Goal: Task Accomplishment & Management: Use online tool/utility

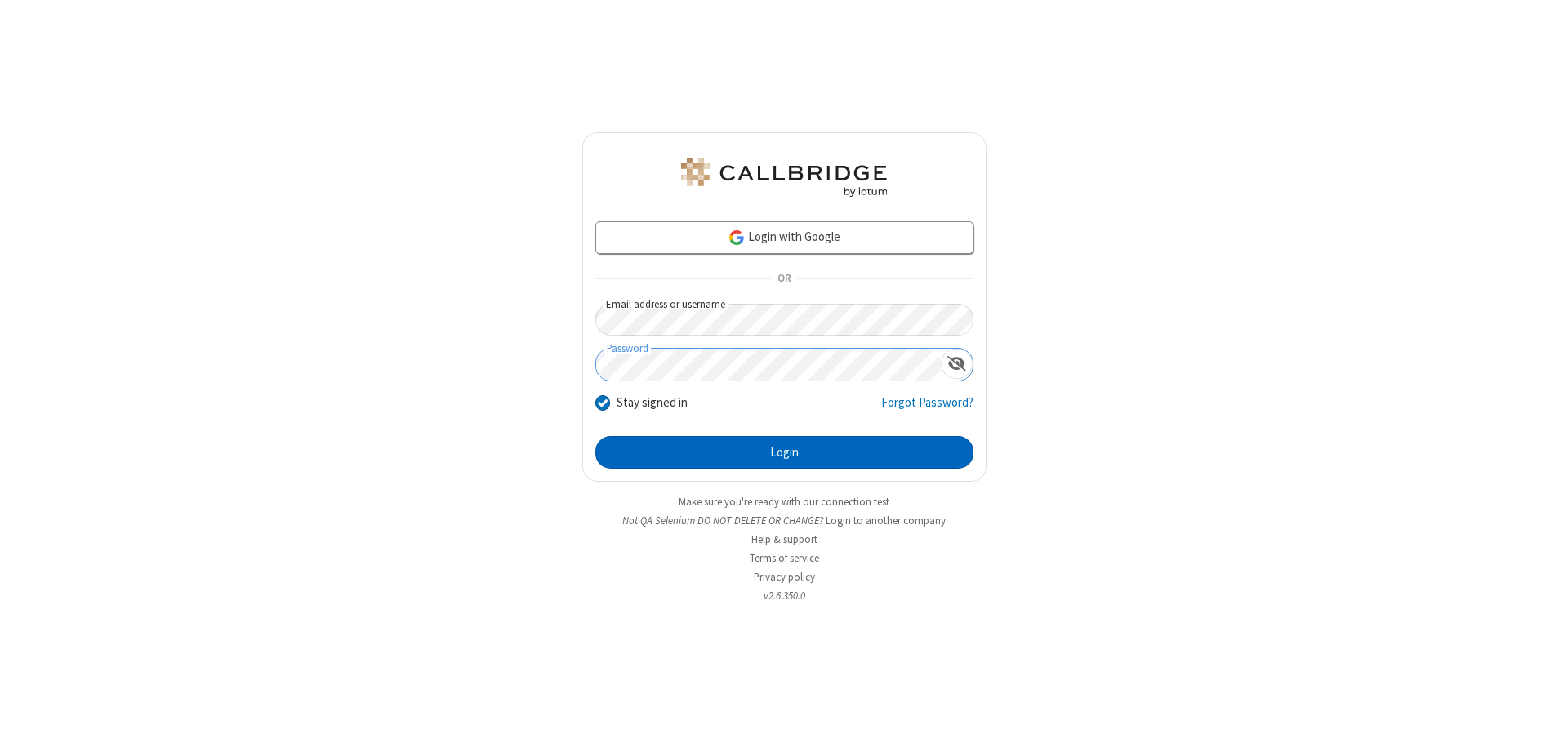
click at [784, 453] on button "Login" at bounding box center [784, 452] width 378 height 32
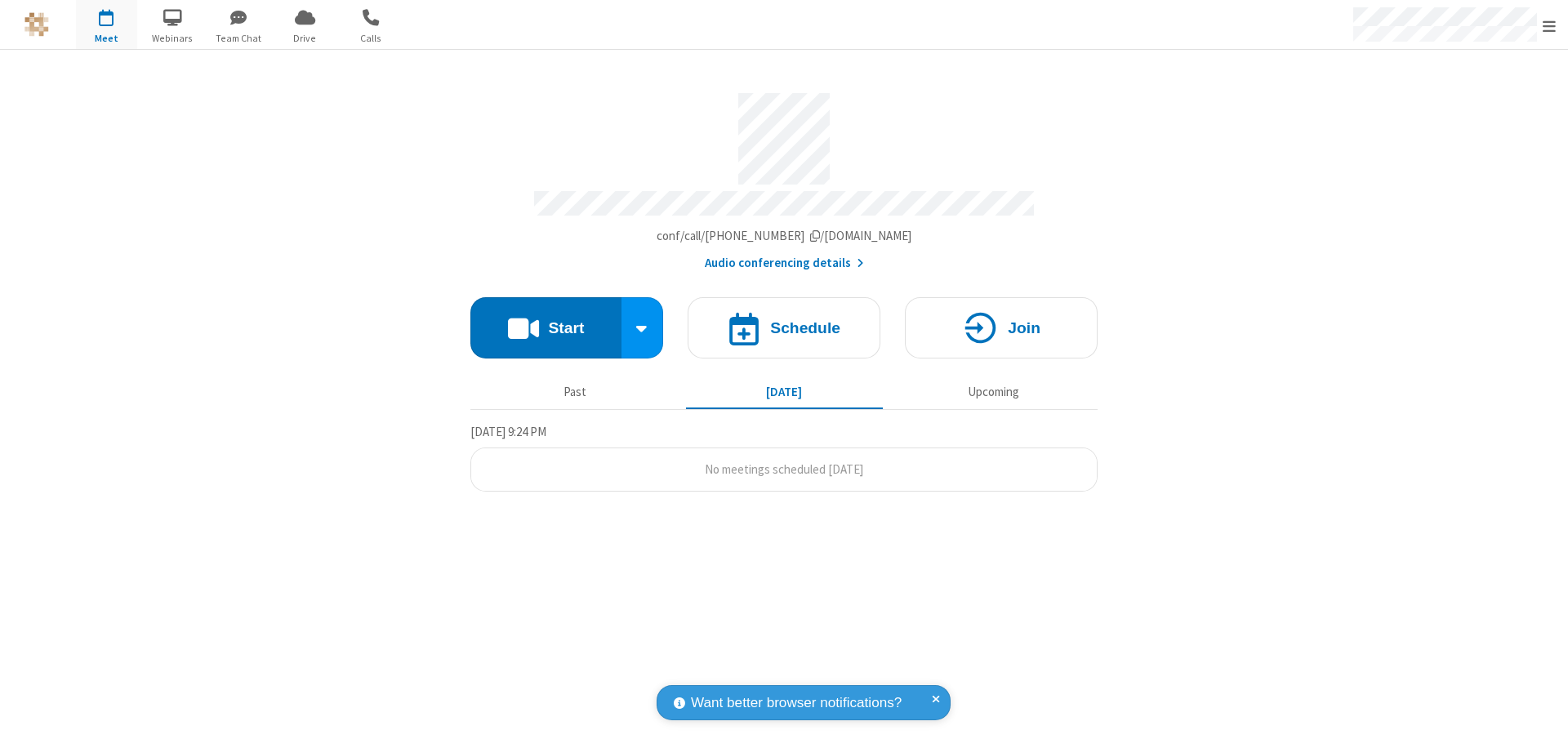
click at [1549, 25] on span "Open menu" at bounding box center [1548, 25] width 13 height 16
click at [106, 25] on span "button" at bounding box center [106, 17] width 61 height 28
click at [784, 320] on h4 "Schedule" at bounding box center [805, 328] width 71 height 15
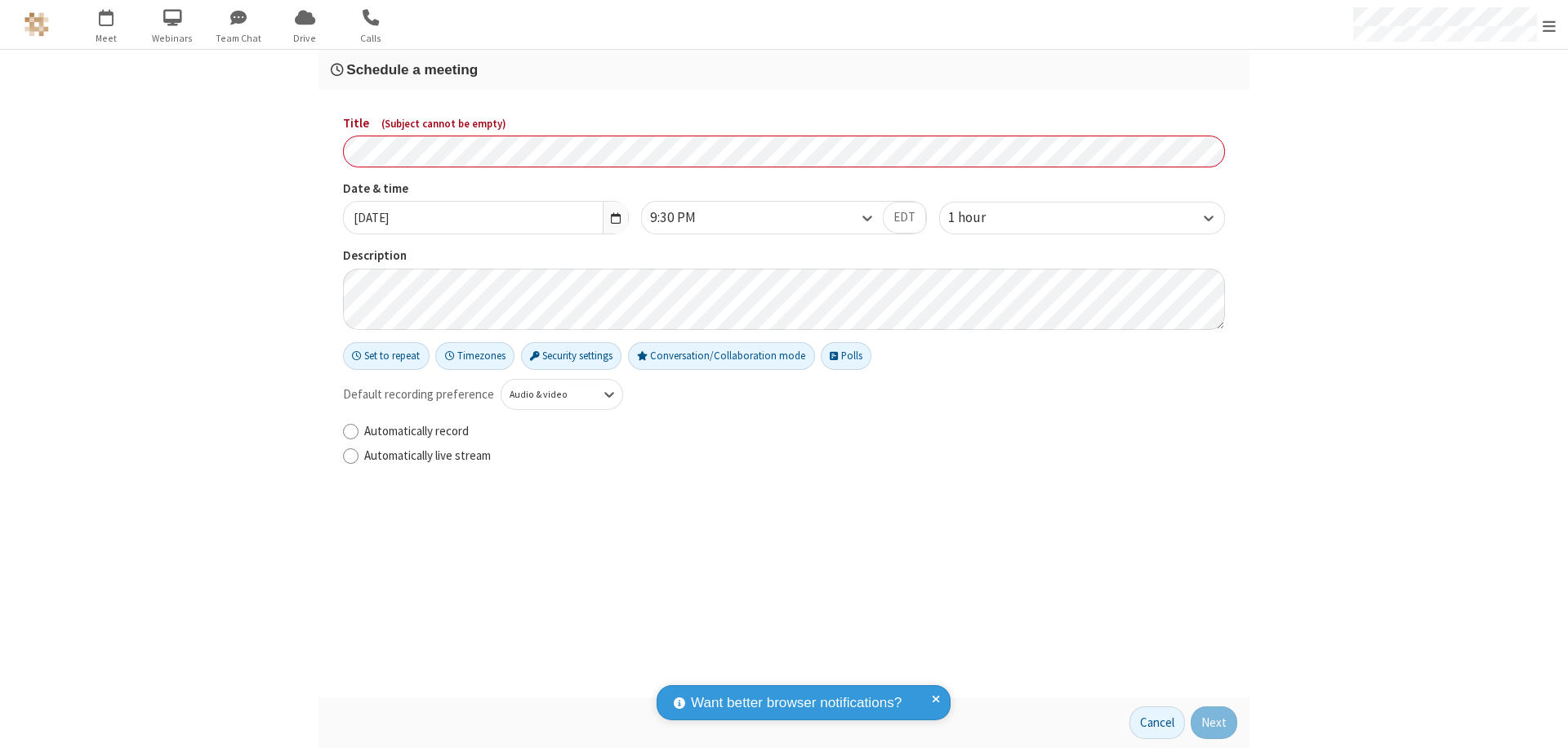
click at [784, 70] on h3 "Schedule a meeting" at bounding box center [783, 70] width 906 height 15
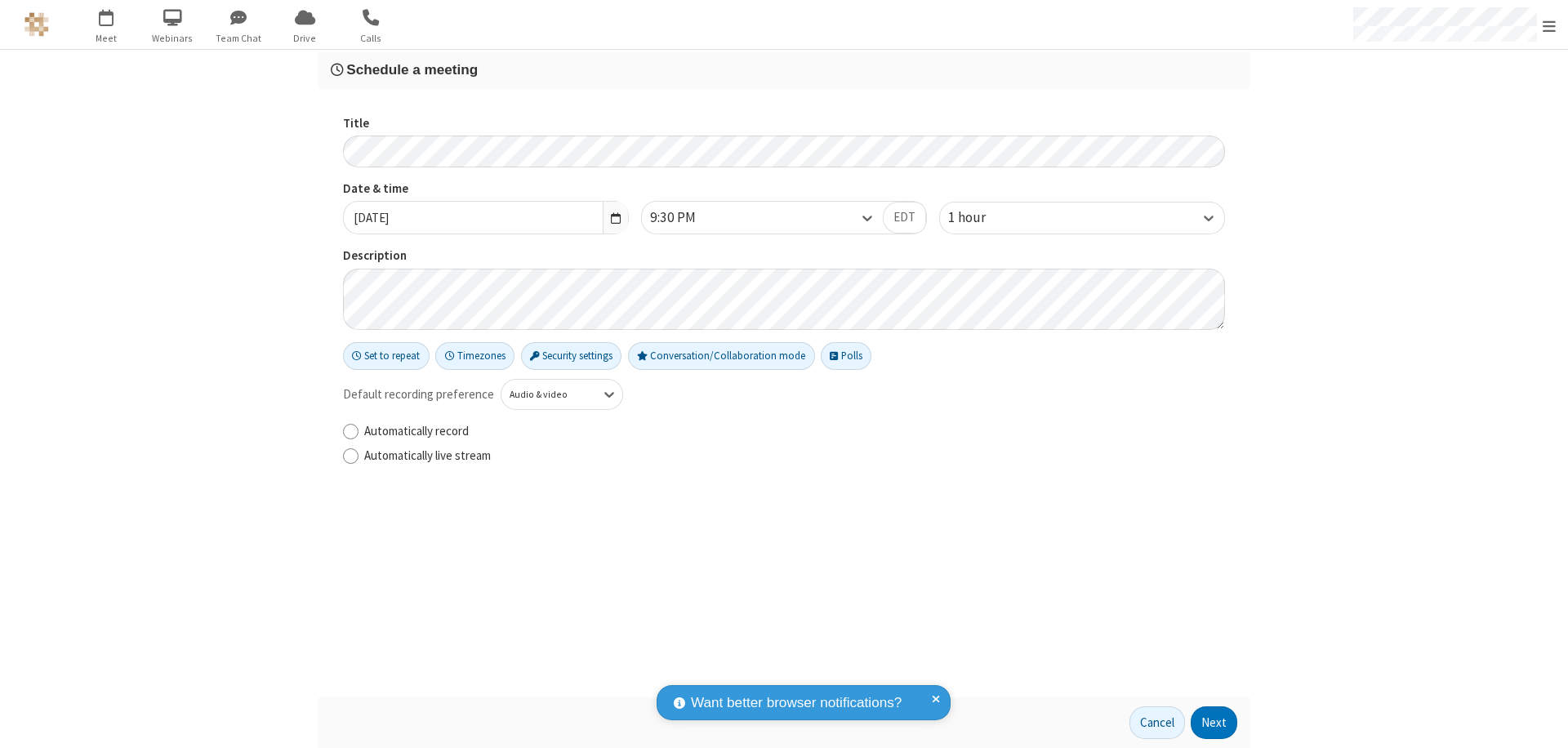
click at [1215, 723] on button "Next" at bounding box center [1214, 723] width 47 height 32
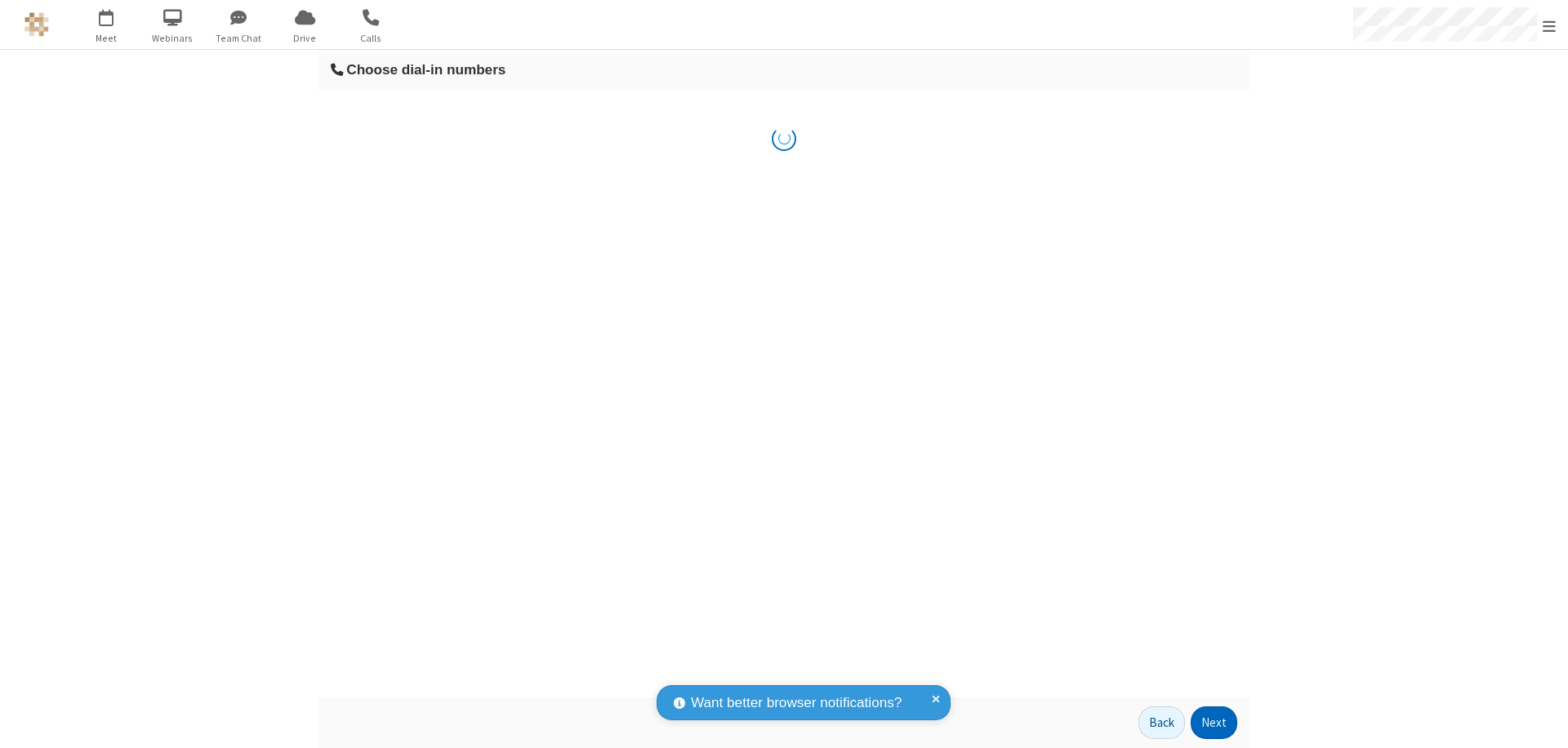
click at [1215, 723] on button "Next" at bounding box center [1214, 723] width 47 height 32
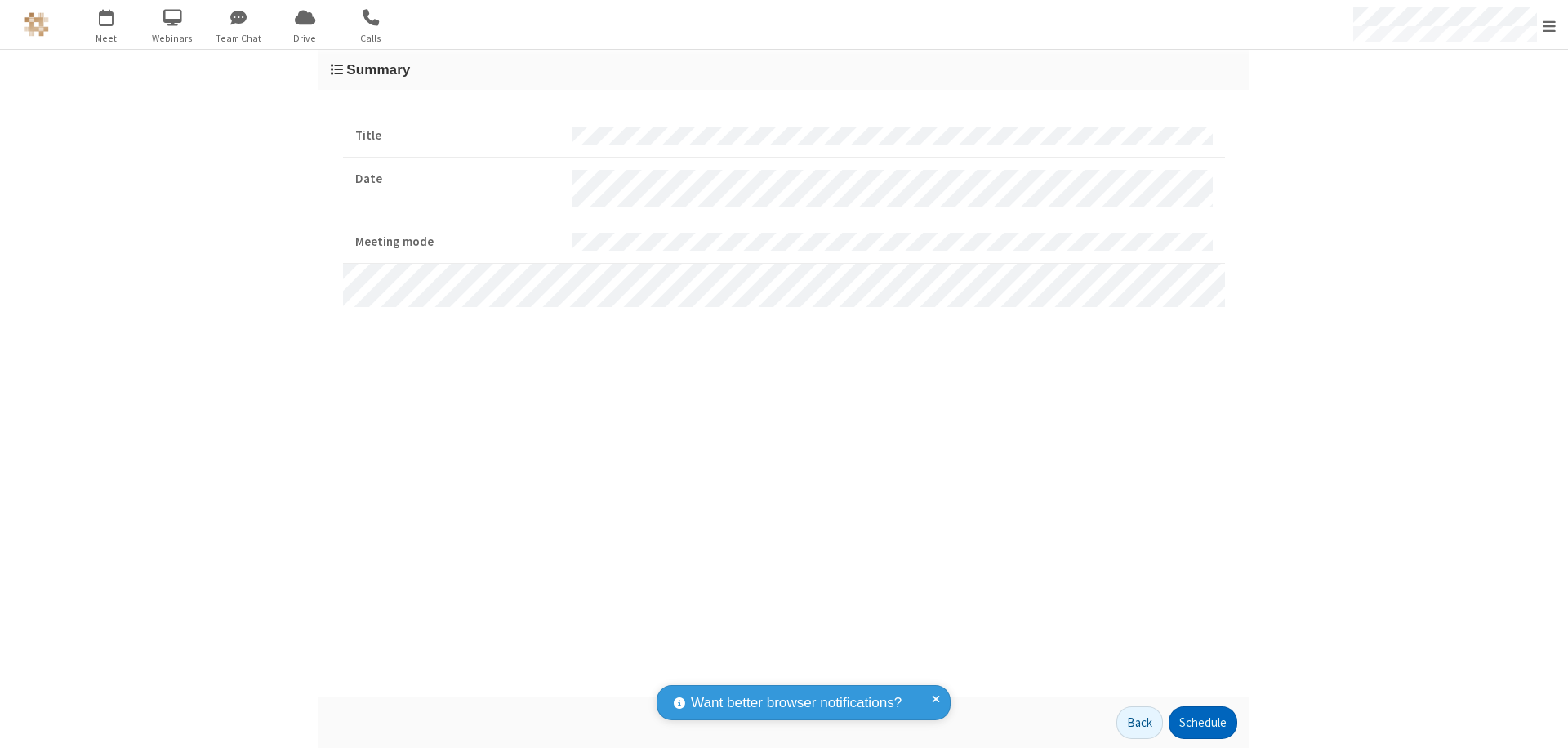
click at [1202, 723] on button "Schedule" at bounding box center [1203, 723] width 69 height 32
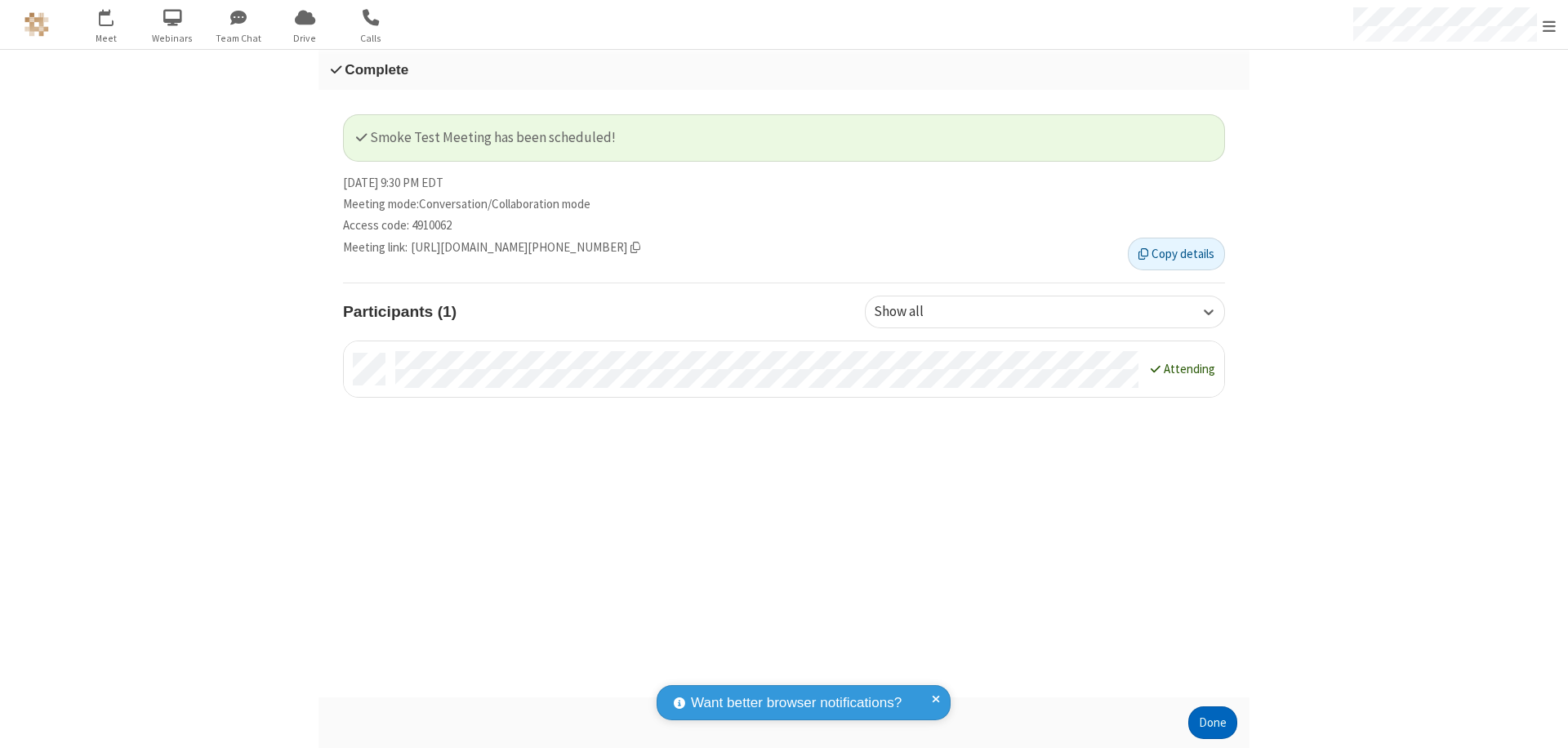
click at [1213, 723] on button "Done" at bounding box center [1213, 723] width 49 height 32
